Goal: Find contact information: Find contact information

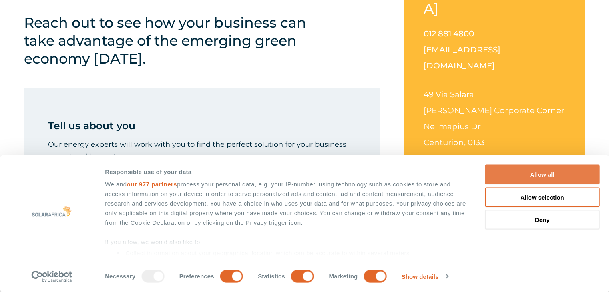
click at [558, 170] on button "Allow all" at bounding box center [542, 175] width 114 height 20
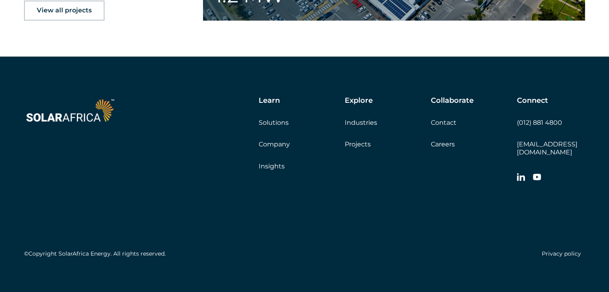
scroll to position [1327, 0]
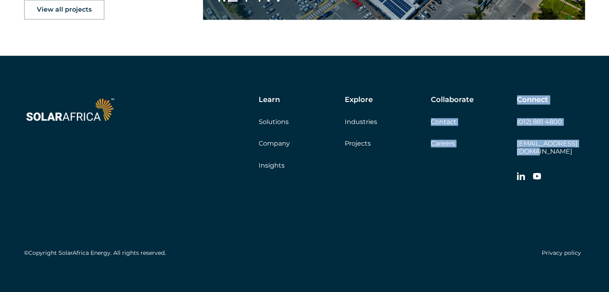
drag, startPoint x: 584, startPoint y: 143, endPoint x: 511, endPoint y: 141, distance: 73.3
click at [511, 141] on div "Learn Solutions Company Insights Explore Industries Projects Collaborate Contac…" at bounding box center [304, 178] width 609 height 245
click at [599, 137] on div "Learn Solutions Company Insights Explore Industries Projects Collaborate Contac…" at bounding box center [304, 178] width 609 height 245
drag, startPoint x: 584, startPoint y: 143, endPoint x: 517, endPoint y: 140, distance: 67.3
click at [517, 140] on div "Learn Solutions Company Insights Explore Industries Projects Collaborate Contac…" at bounding box center [304, 178] width 609 height 245
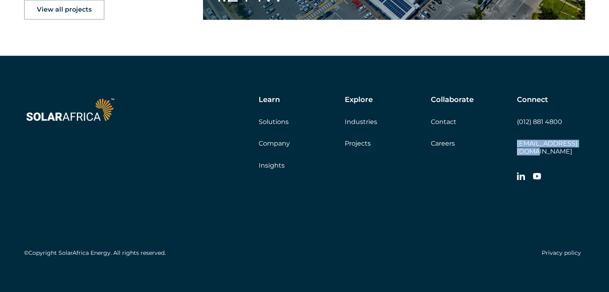
copy link "[EMAIL_ADDRESS][DOMAIN_NAME]"
click at [275, 145] on link "Company" at bounding box center [274, 144] width 31 height 8
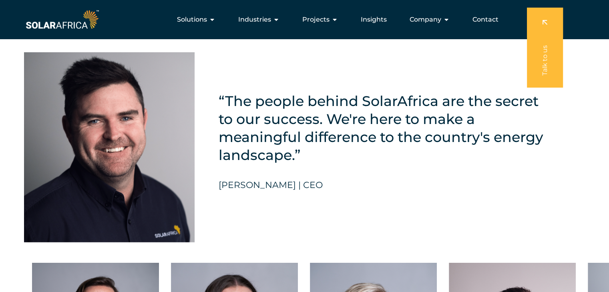
scroll to position [1801, 0]
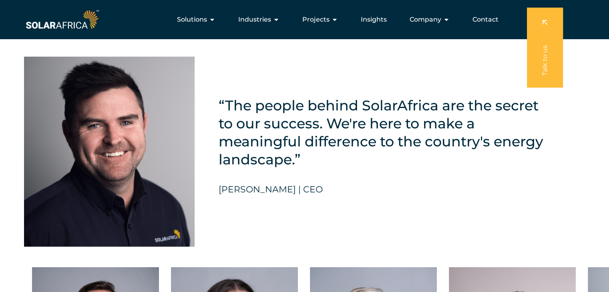
click at [275, 185] on h5 "[PERSON_NAME] | CEO" at bounding box center [271, 190] width 104 height 10
click at [264, 114] on h5 "“The people behind SolarAfrica are the secret to our success. We're here to mak…" at bounding box center [384, 132] width 331 height 72
click at [306, 188] on h5 "[PERSON_NAME] | CEO" at bounding box center [271, 190] width 104 height 10
click at [278, 185] on h5 "[PERSON_NAME] | CEO" at bounding box center [271, 190] width 104 height 10
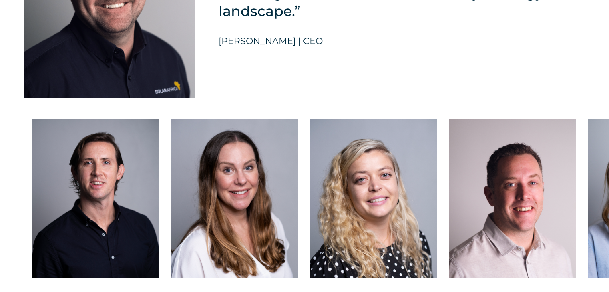
scroll to position [2002, 0]
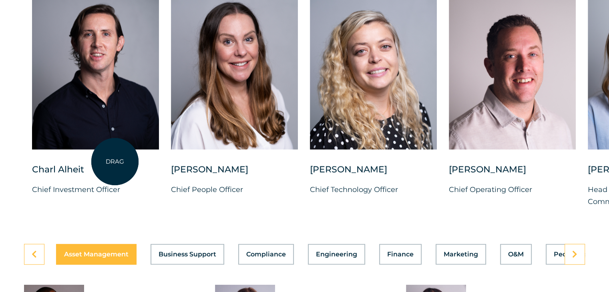
scroll to position [2122, 0]
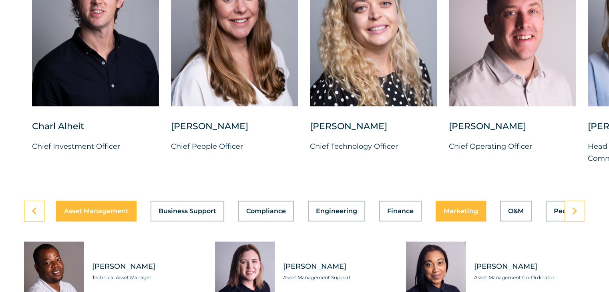
click at [467, 209] on button "Marketing" at bounding box center [461, 211] width 50 height 21
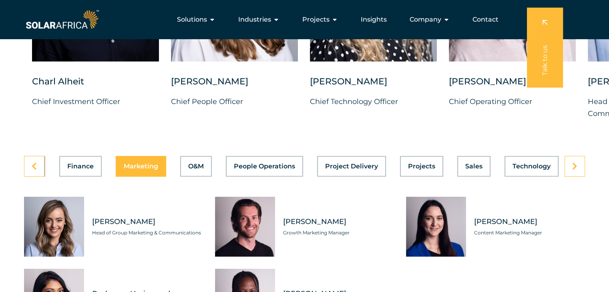
scroll to position [2162, 0]
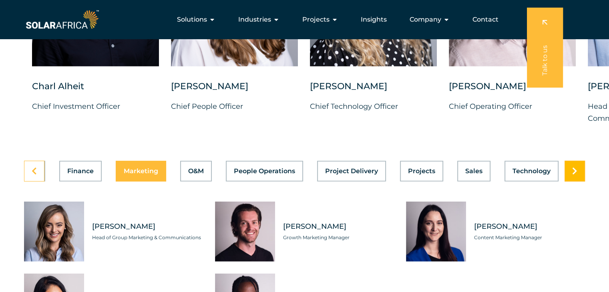
click at [580, 165] on link at bounding box center [574, 171] width 20 height 21
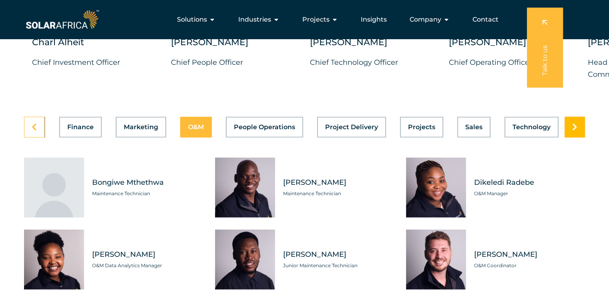
scroll to position [2202, 0]
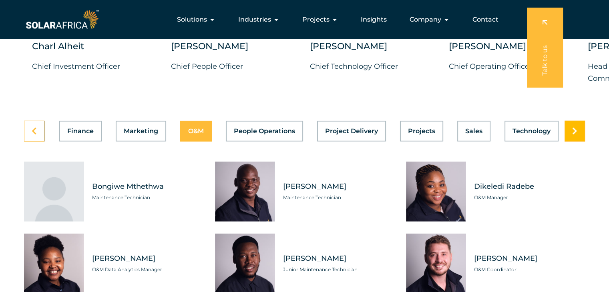
click at [575, 127] on icon at bounding box center [574, 131] width 5 height 8
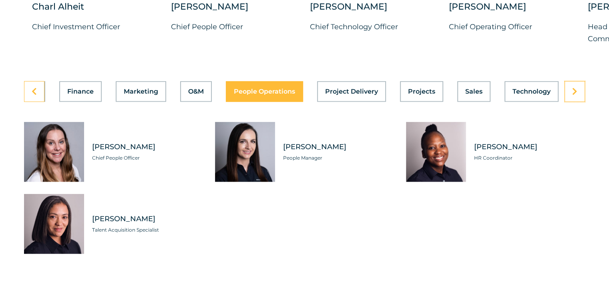
scroll to position [2322, 0]
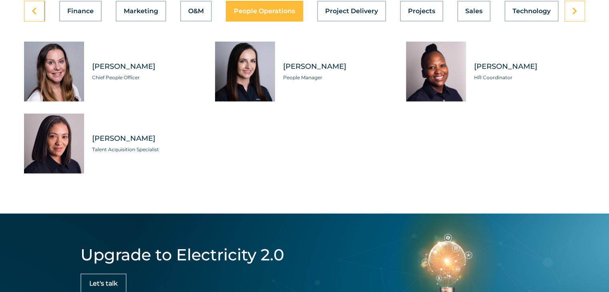
click at [138, 134] on span "[PERSON_NAME]" at bounding box center [147, 139] width 111 height 10
click at [186, 134] on span "[PERSON_NAME]" at bounding box center [147, 139] width 111 height 10
drag, startPoint x: 167, startPoint y: 130, endPoint x: 93, endPoint y: 125, distance: 73.8
click at [93, 125] on div "Sara-Lee Fredericks Talent Acquisition Specialist" at bounding box center [143, 144] width 119 height 60
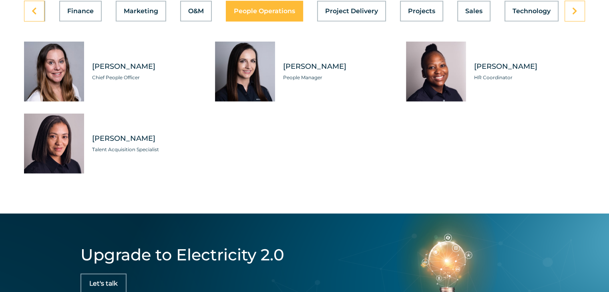
copy span "[PERSON_NAME]"
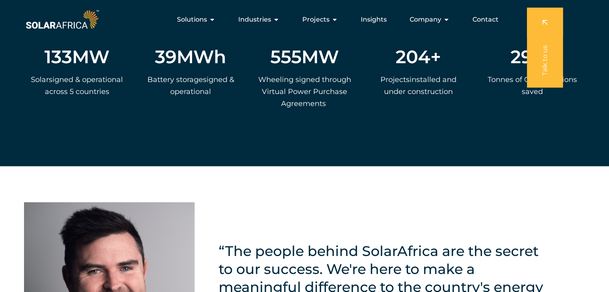
scroll to position [1601, 0]
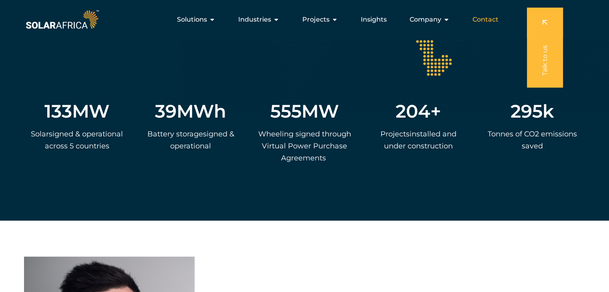
click at [486, 21] on span "Contact" at bounding box center [485, 20] width 26 height 10
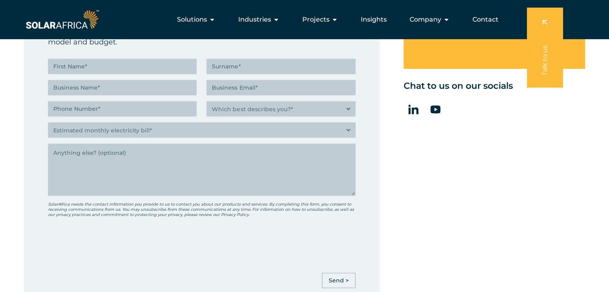
scroll to position [320, 0]
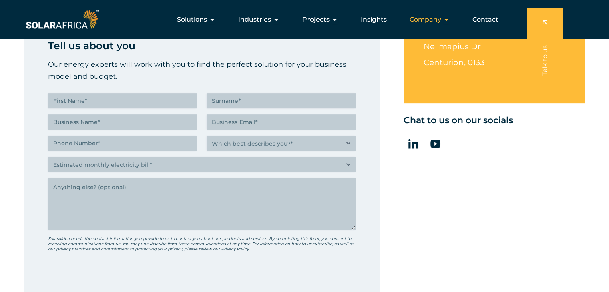
click at [438, 19] on span "Company" at bounding box center [426, 20] width 32 height 10
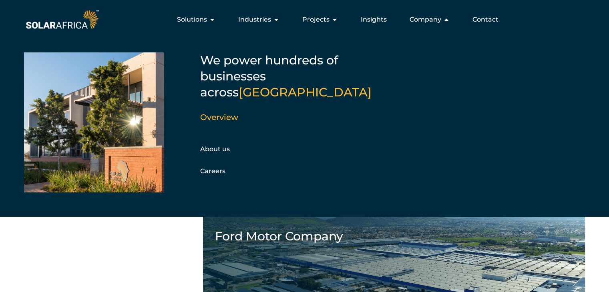
scroll to position [767, 0]
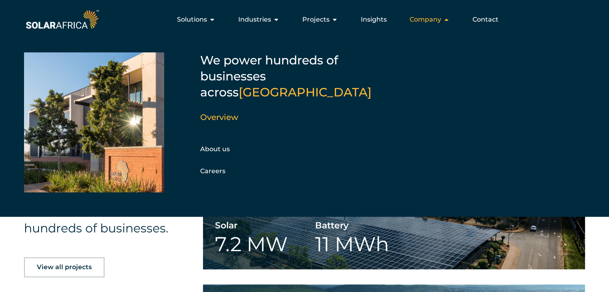
click at [441, 19] on span "Company" at bounding box center [426, 20] width 32 height 10
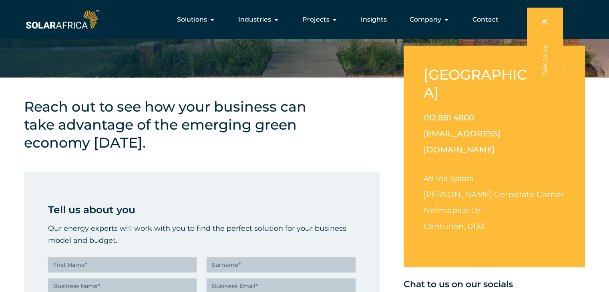
scroll to position [126, 0]
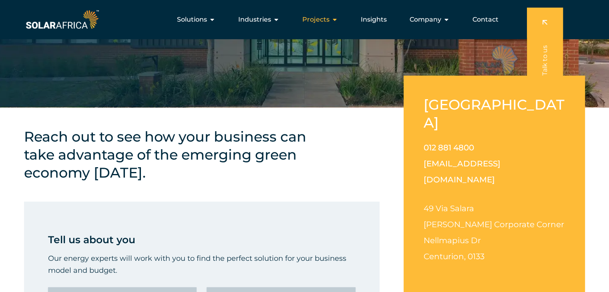
click at [335, 18] on icon "Menu" at bounding box center [334, 19] width 6 height 6
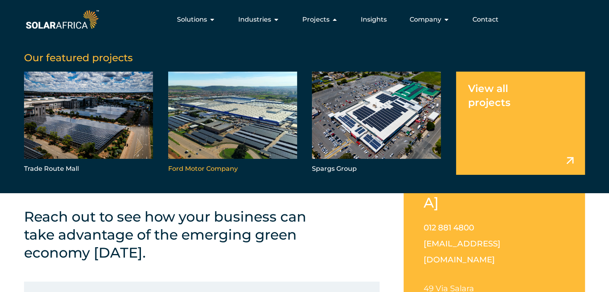
scroll to position [0, 0]
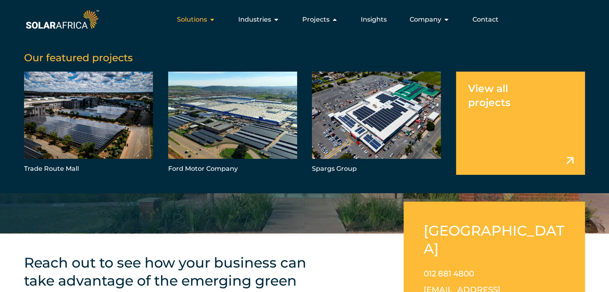
click at [213, 18] on icon "Menu" at bounding box center [212, 19] width 6 height 6
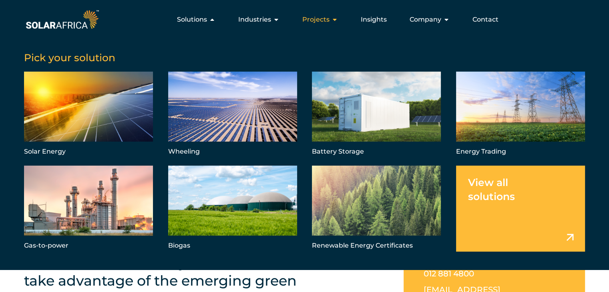
click at [337, 20] on icon "Menu" at bounding box center [334, 19] width 6 height 6
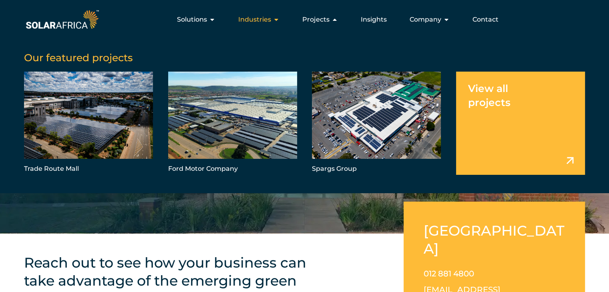
click at [279, 20] on icon "Menu" at bounding box center [276, 19] width 6 height 6
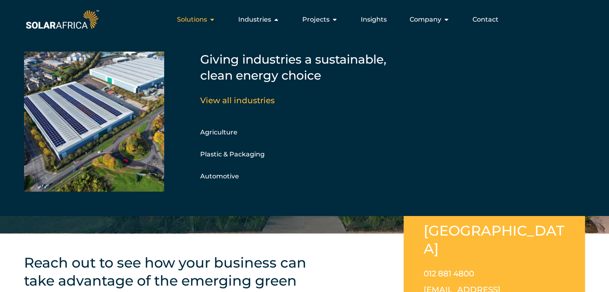
click at [213, 20] on icon "Menu" at bounding box center [212, 19] width 6 height 6
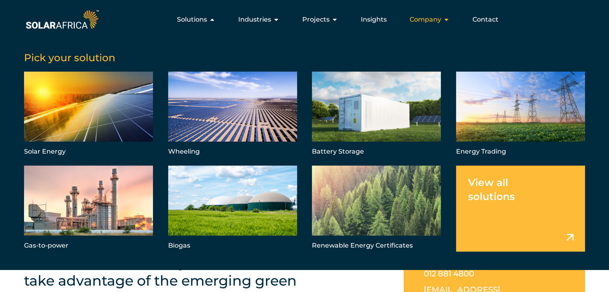
click at [445, 19] on icon "Menu" at bounding box center [446, 19] width 6 height 6
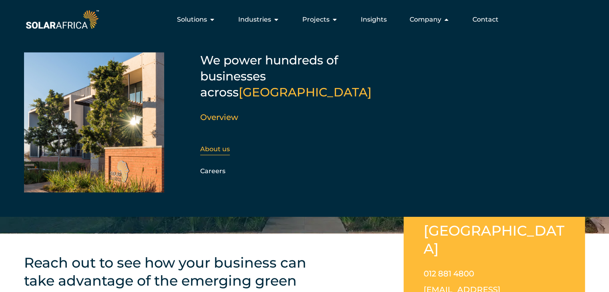
click at [215, 145] on link "About us" at bounding box center [215, 149] width 30 height 8
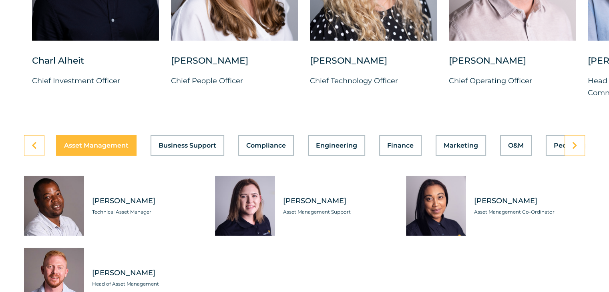
scroll to position [2242, 0]
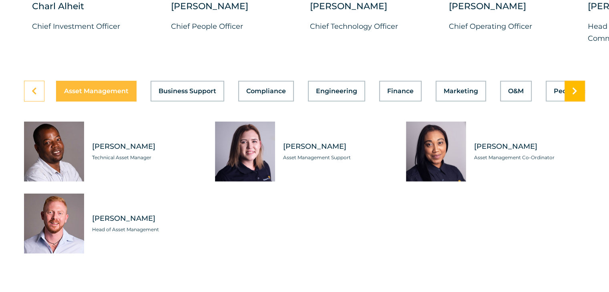
click at [572, 88] on link at bounding box center [574, 91] width 20 height 21
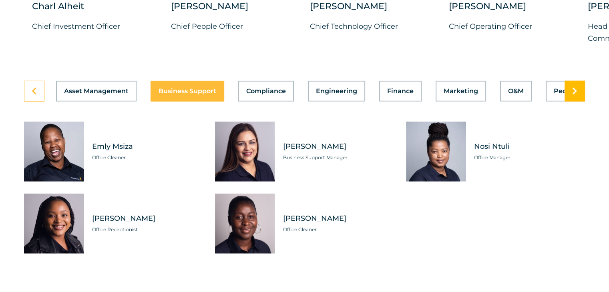
click at [572, 87] on icon at bounding box center [574, 91] width 5 height 8
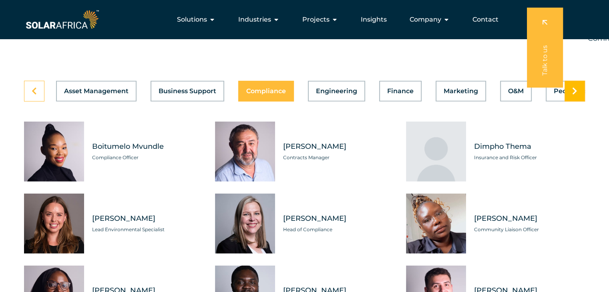
click at [578, 86] on link at bounding box center [574, 91] width 20 height 21
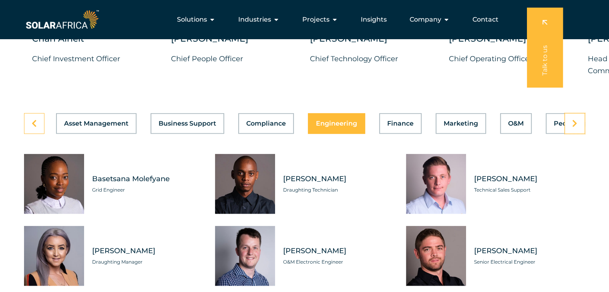
scroll to position [2162, 0]
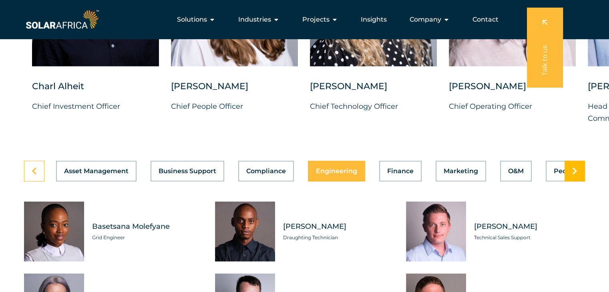
click at [572, 165] on link at bounding box center [574, 171] width 20 height 21
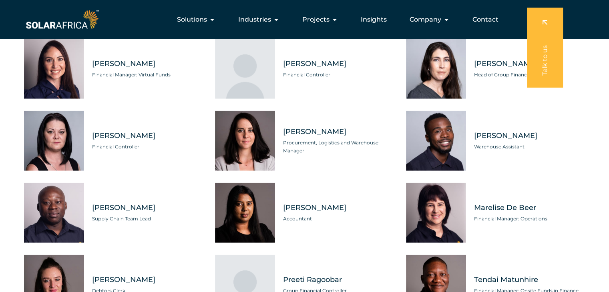
scroll to position [2242, 0]
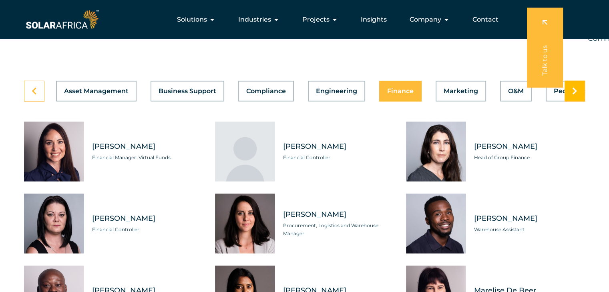
click at [576, 87] on icon at bounding box center [574, 91] width 5 height 8
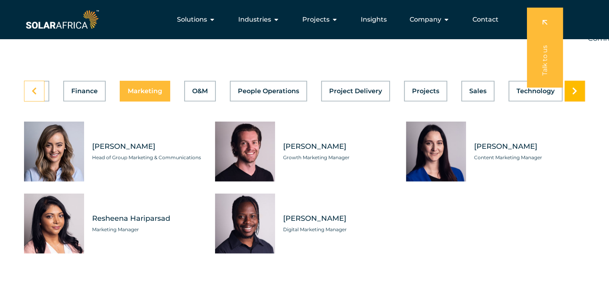
scroll to position [0, 320]
click at [578, 83] on link at bounding box center [574, 91] width 20 height 21
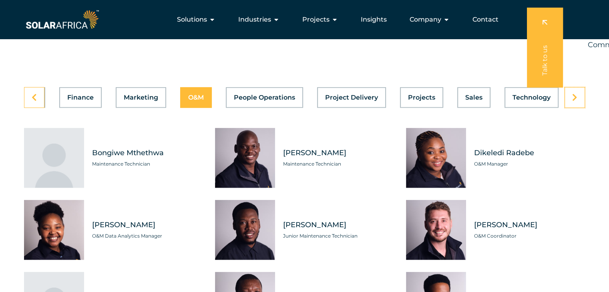
scroll to position [2202, 0]
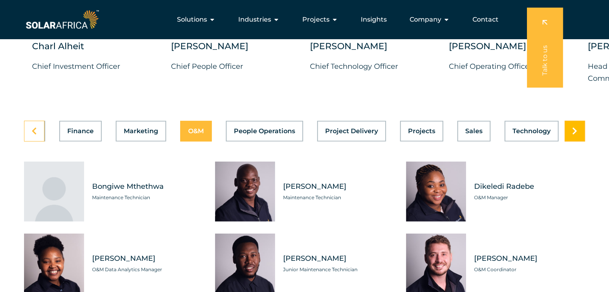
click at [578, 124] on link at bounding box center [574, 131] width 20 height 21
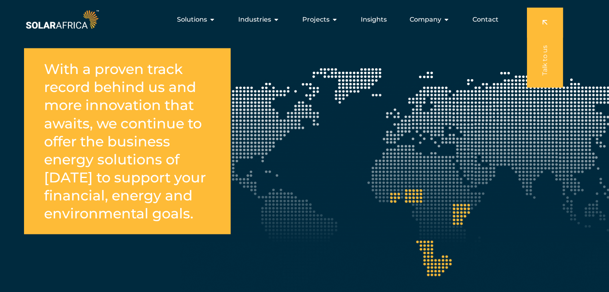
scroll to position [1201, 0]
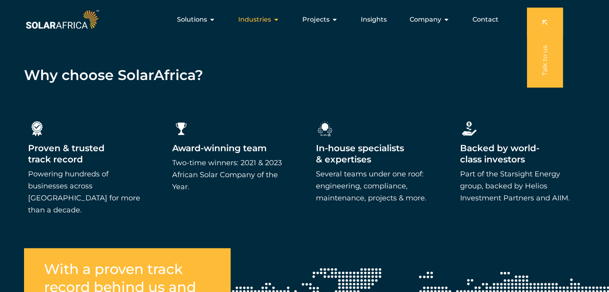
click at [276, 18] on icon "Menu" at bounding box center [276, 19] width 6 height 6
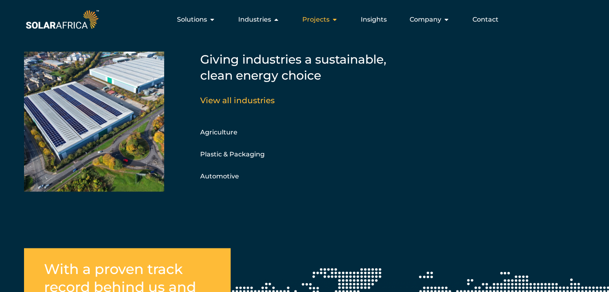
click at [333, 18] on icon "Menu" at bounding box center [334, 19] width 6 height 6
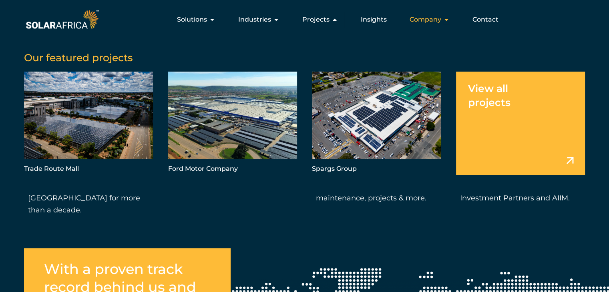
click at [447, 20] on icon "Menu" at bounding box center [446, 19] width 6 height 6
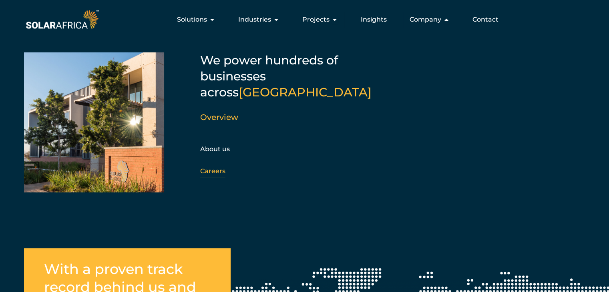
click at [215, 165] on div "Careers" at bounding box center [243, 171] width 86 height 12
